Goal: Task Accomplishment & Management: Use online tool/utility

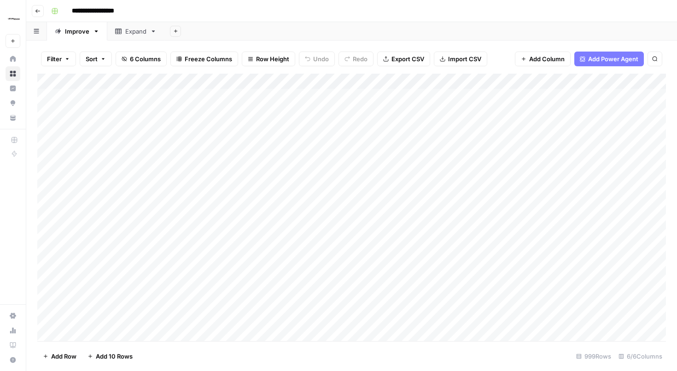
click at [300, 95] on div "Add Column" at bounding box center [351, 207] width 628 height 267
